Goal: Information Seeking & Learning: Compare options

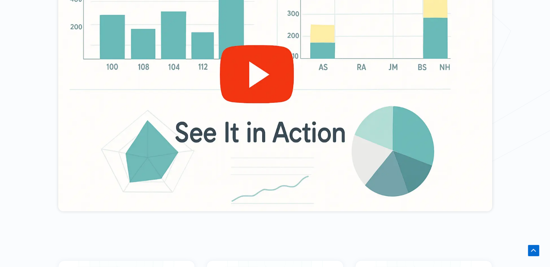
scroll to position [361, 0]
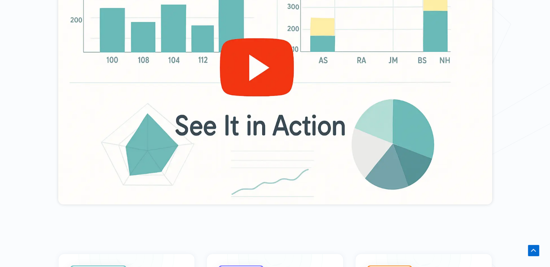
click at [288, 74] on div at bounding box center [275, 82] width 434 height 244
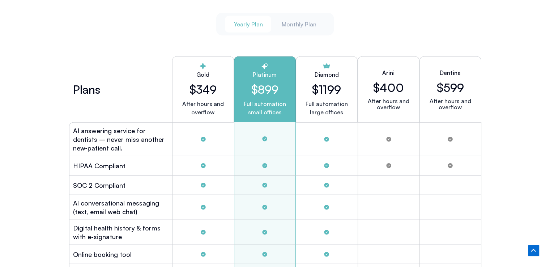
scroll to position [1807, 0]
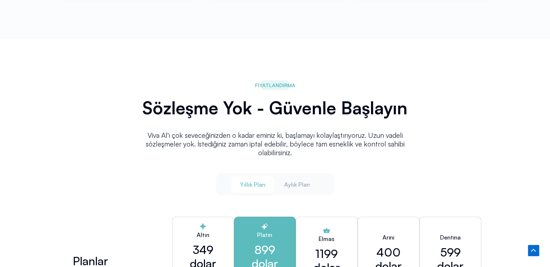
click at [296, 173] on div "Yıllık Plan Aylık Plan" at bounding box center [274, 184] width 117 height 22
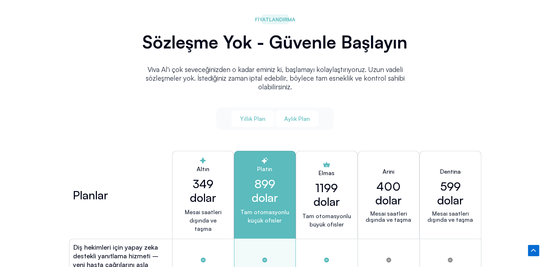
click at [293, 119] on font "Aylık Plan" at bounding box center [297, 118] width 26 height 7
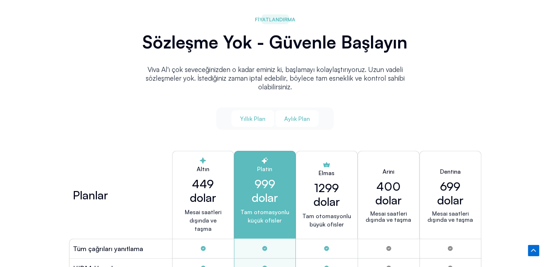
click at [257, 113] on button "Yıllık Plan" at bounding box center [252, 118] width 43 height 17
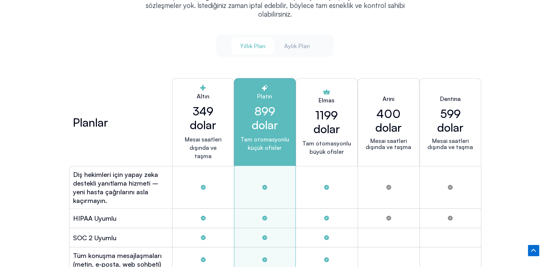
scroll to position [1981, 0]
click at [205, 104] on font "349 dolar" at bounding box center [203, 118] width 26 height 28
click at [219, 94] on h2 "Altın" at bounding box center [203, 96] width 50 height 9
click at [219, 93] on h2 "Altın" at bounding box center [203, 96] width 50 height 9
click at [208, 104] on h2 "349 dolar" at bounding box center [203, 117] width 50 height 27
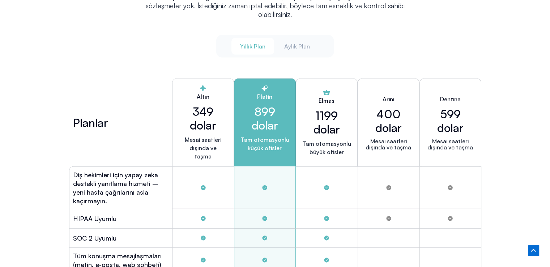
click at [214, 104] on h2 "349 dolar" at bounding box center [203, 117] width 50 height 27
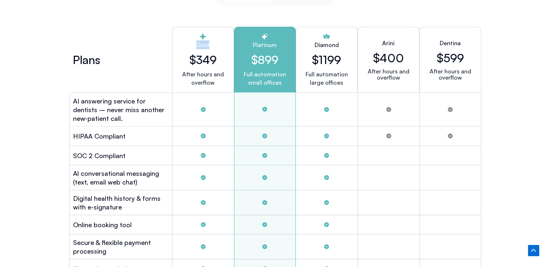
scroll to position [1936, 0]
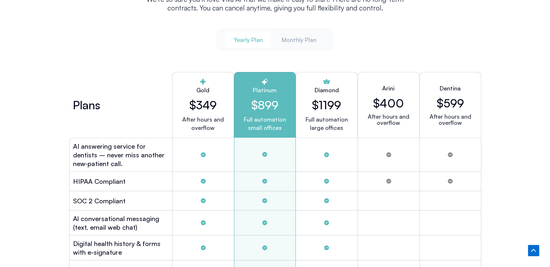
click at [190, 108] on h2 "$349" at bounding box center [203, 105] width 50 height 14
drag, startPoint x: 183, startPoint y: 91, endPoint x: 256, endPoint y: 91, distance: 72.6
click at [186, 91] on h2 "Gold" at bounding box center [203, 90] width 50 height 9
click at [256, 91] on div "Platinum $899 Full automation small offices" at bounding box center [265, 105] width 62 height 66
click at [325, 91] on div "Diamond $1199 Full automation large offices" at bounding box center [327, 105] width 62 height 66
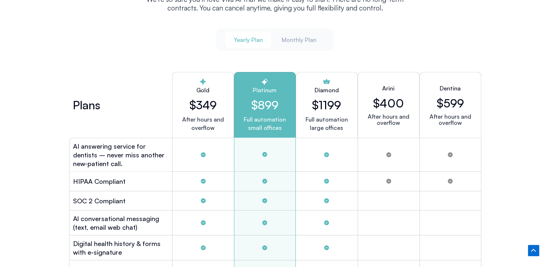
click at [253, 39] on span "Yearly Plan" at bounding box center [247, 40] width 29 height 8
click at [297, 38] on span "Monthly Plan" at bounding box center [298, 40] width 35 height 8
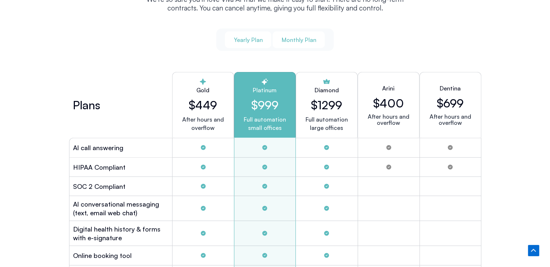
click at [257, 38] on span "Yearly Plan" at bounding box center [247, 40] width 29 height 8
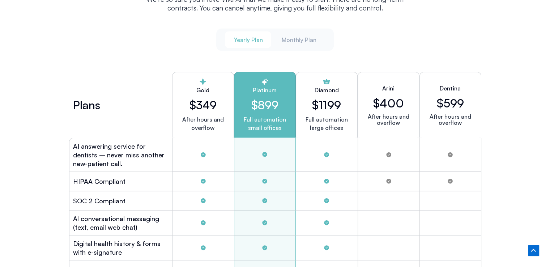
click at [209, 98] on h2 "$349" at bounding box center [203, 105] width 50 height 14
drag, startPoint x: 229, startPoint y: 99, endPoint x: 265, endPoint y: 99, distance: 35.8
click at [235, 99] on div "Plans Gold $349 After hours and overflow Platinum $899 Full automation small of…" at bounding box center [275, 105] width 412 height 66
click at [271, 99] on h2 "$899" at bounding box center [265, 105] width 50 height 14
click at [305, 101] on div "Diamond $1199 Full automation large offices" at bounding box center [327, 105] width 62 height 66
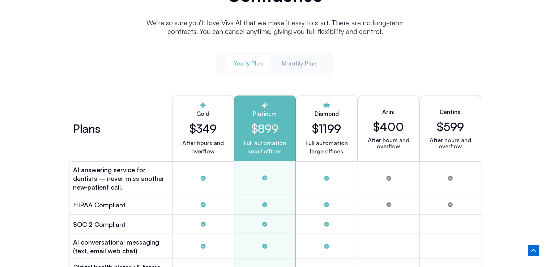
scroll to position [2044, 0]
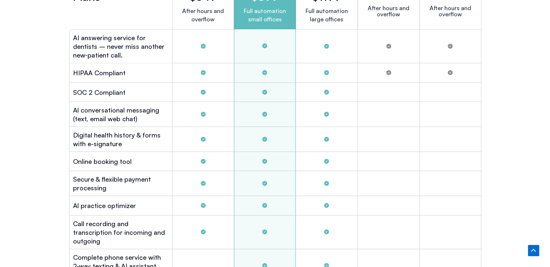
click at [314, 132] on div "Tabs. Open items with Enter or Space, close with Escape and navigate using the …" at bounding box center [327, 139] width 62 height 25
drag, startPoint x: 362, startPoint y: 133, endPoint x: 370, endPoint y: 133, distance: 7.2
click at [370, 133] on div "Tabs. Open items with Enter or Space, close with Escape and navigate using the …" at bounding box center [388, 139] width 62 height 25
click at [411, 133] on div "Tabs. Open items with Enter or Space, close with Escape and navigate using the …" at bounding box center [388, 139] width 62 height 25
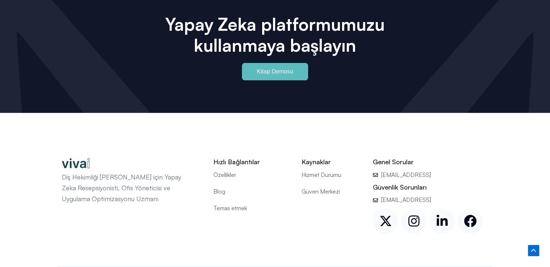
scroll to position [3627, 0]
